Goal: Task Accomplishment & Management: Use online tool/utility

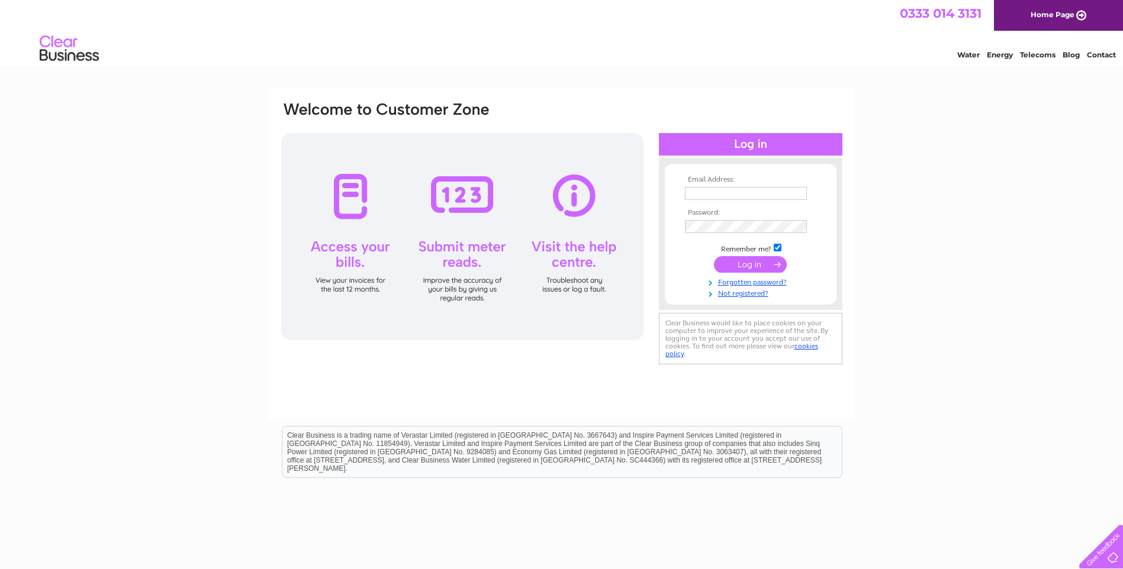
click at [728, 193] on input "text" at bounding box center [746, 193] width 122 height 13
type input "salon284hair@hotmail.co.uk"
click at [753, 262] on input "submit" at bounding box center [750, 265] width 73 height 17
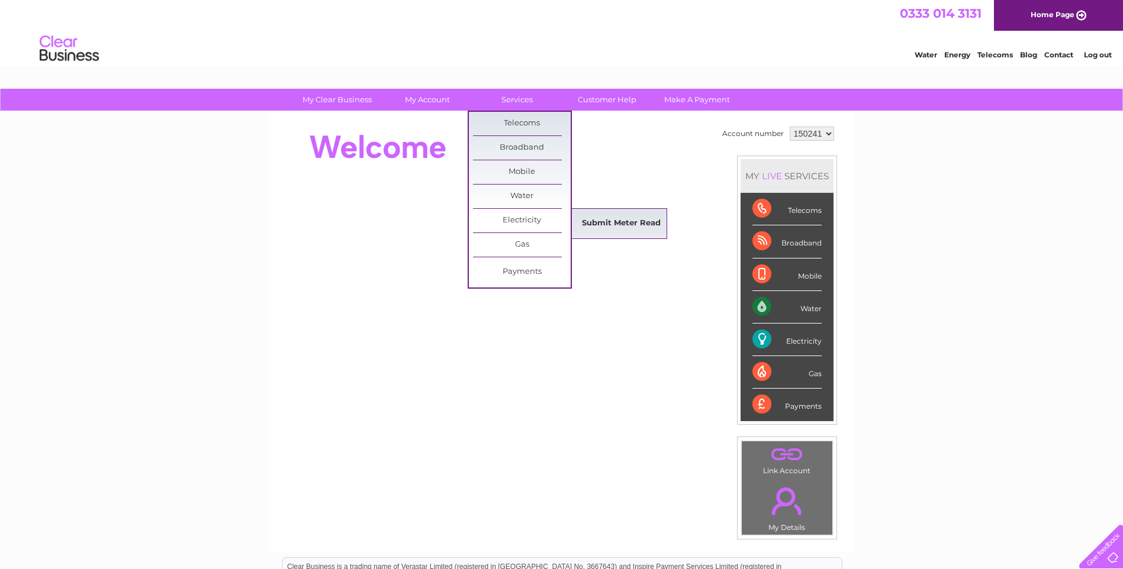
click at [587, 217] on link "Submit Meter Read" at bounding box center [621, 224] width 98 height 24
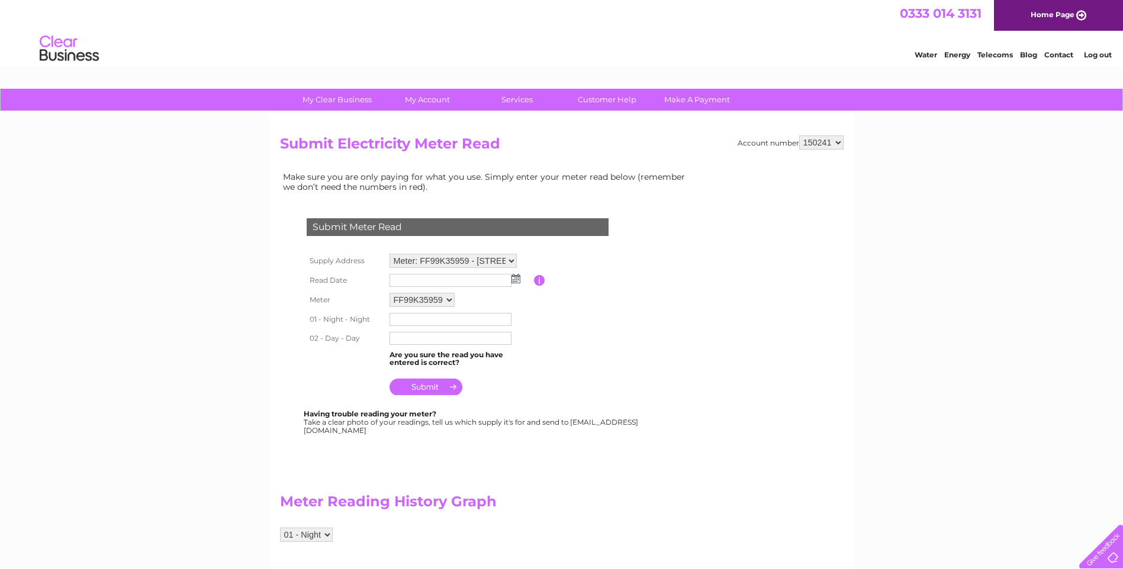
click at [515, 281] on img at bounding box center [515, 278] width 9 height 9
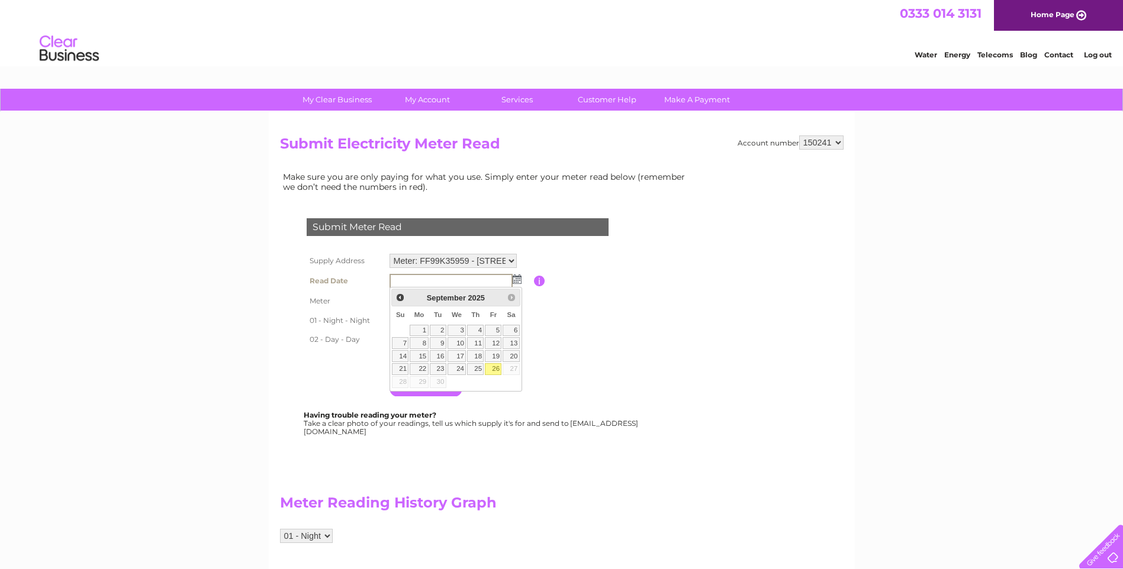
click at [495, 366] on link "26" at bounding box center [493, 369] width 17 height 12
type input "2025/09/26"
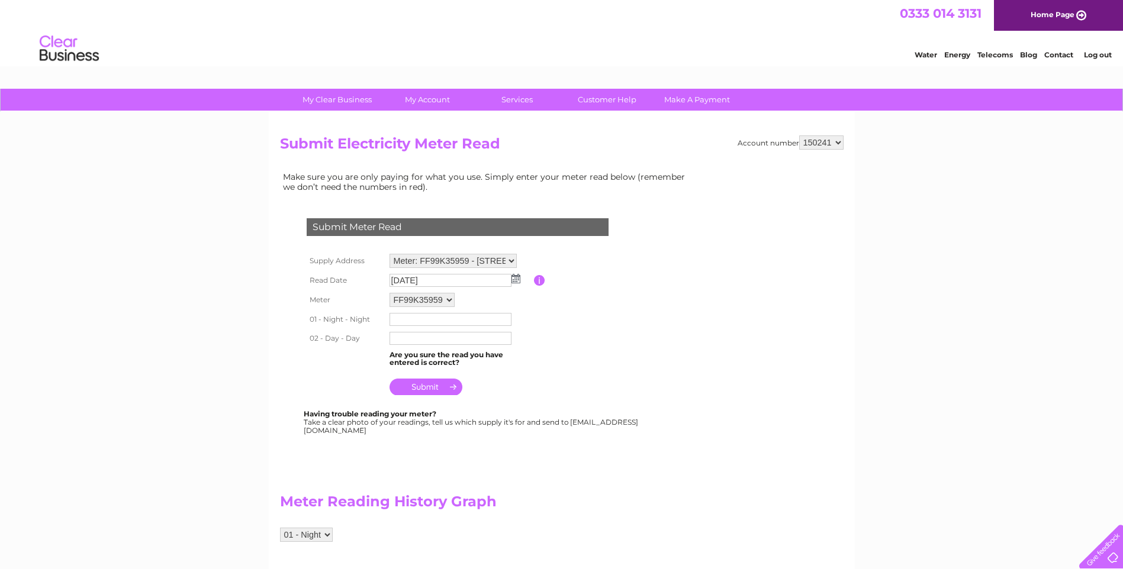
click at [450, 319] on input "text" at bounding box center [450, 319] width 122 height 13
type input "55000"
click at [462, 343] on input "text" at bounding box center [450, 339] width 122 height 13
type input "32608"
click at [446, 390] on input "submit" at bounding box center [425, 388] width 73 height 17
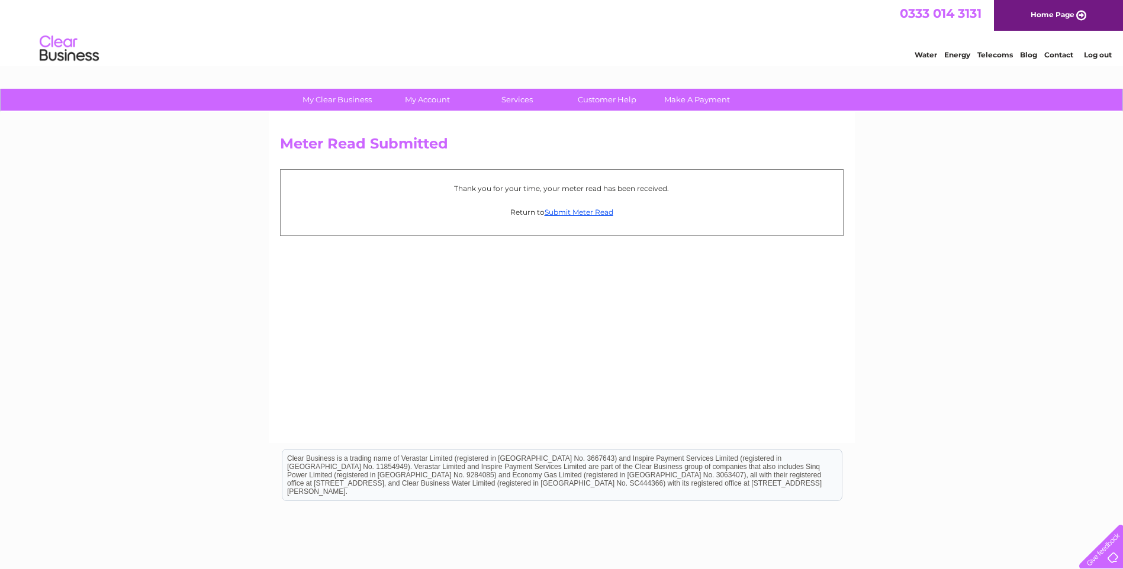
click at [1103, 54] on link "Log out" at bounding box center [1098, 54] width 28 height 9
